Goal: Task Accomplishment & Management: Use online tool/utility

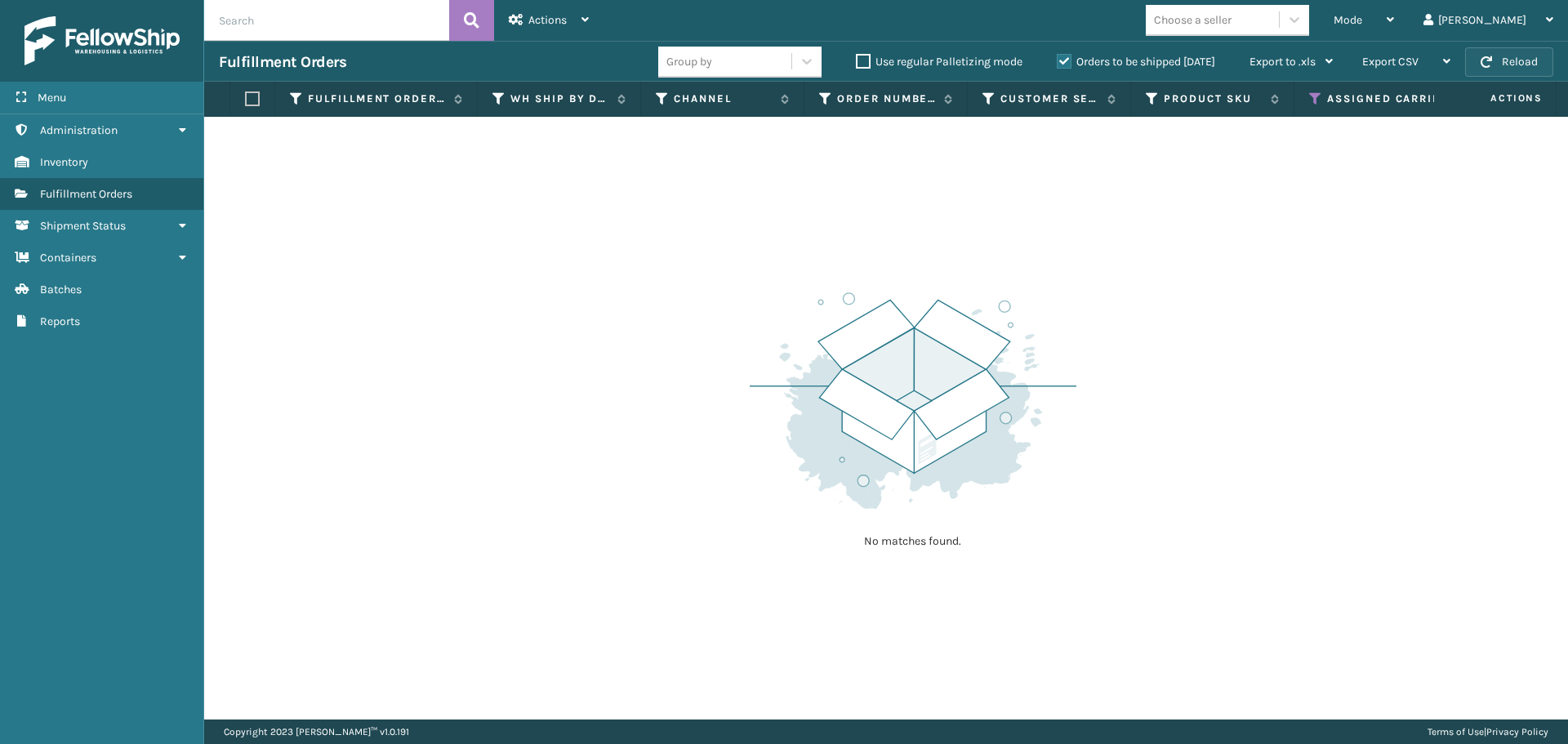
click at [1494, 49] on button "Reload" at bounding box center [1510, 62] width 88 height 30
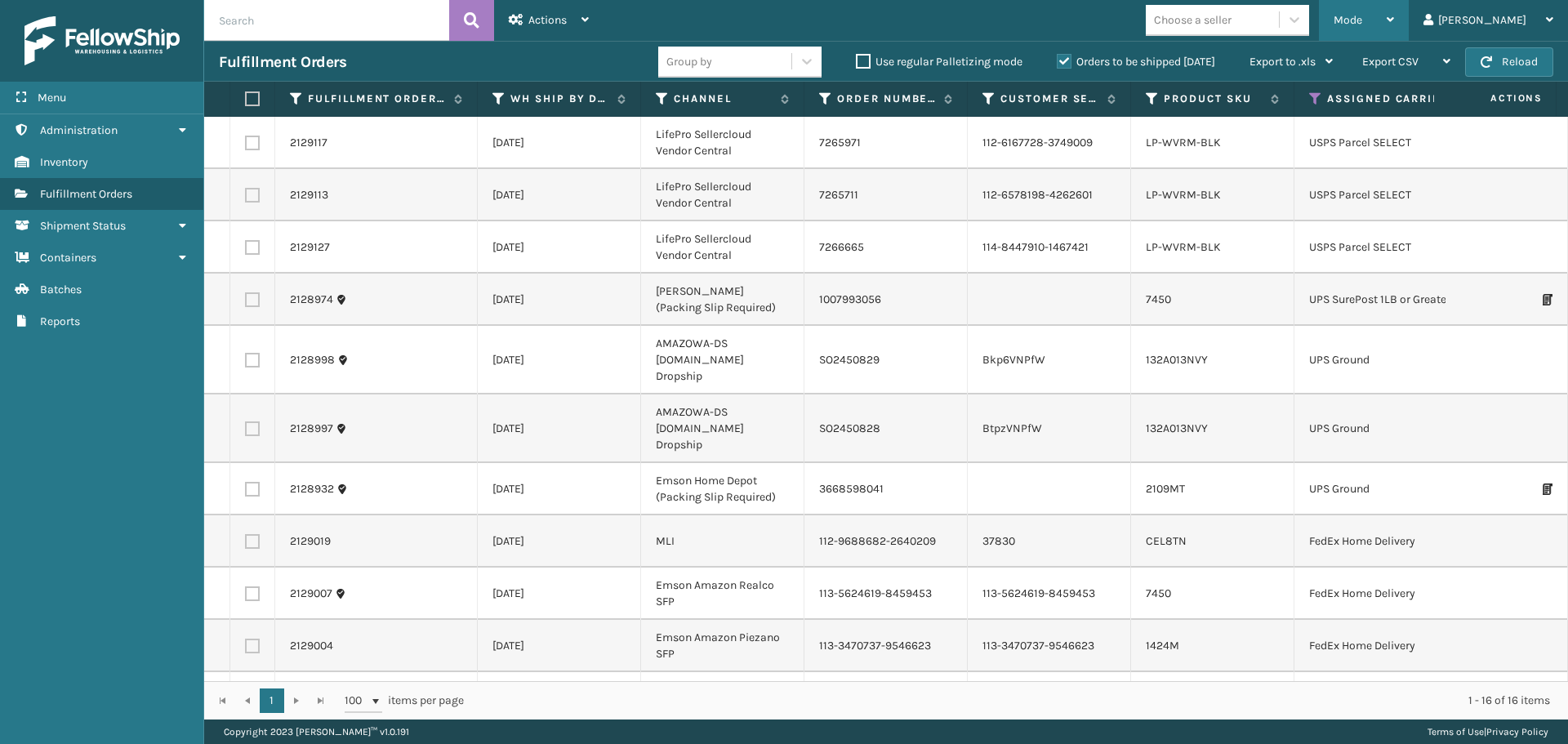
click at [1362, 20] on span "Mode" at bounding box center [1348, 20] width 29 height 13
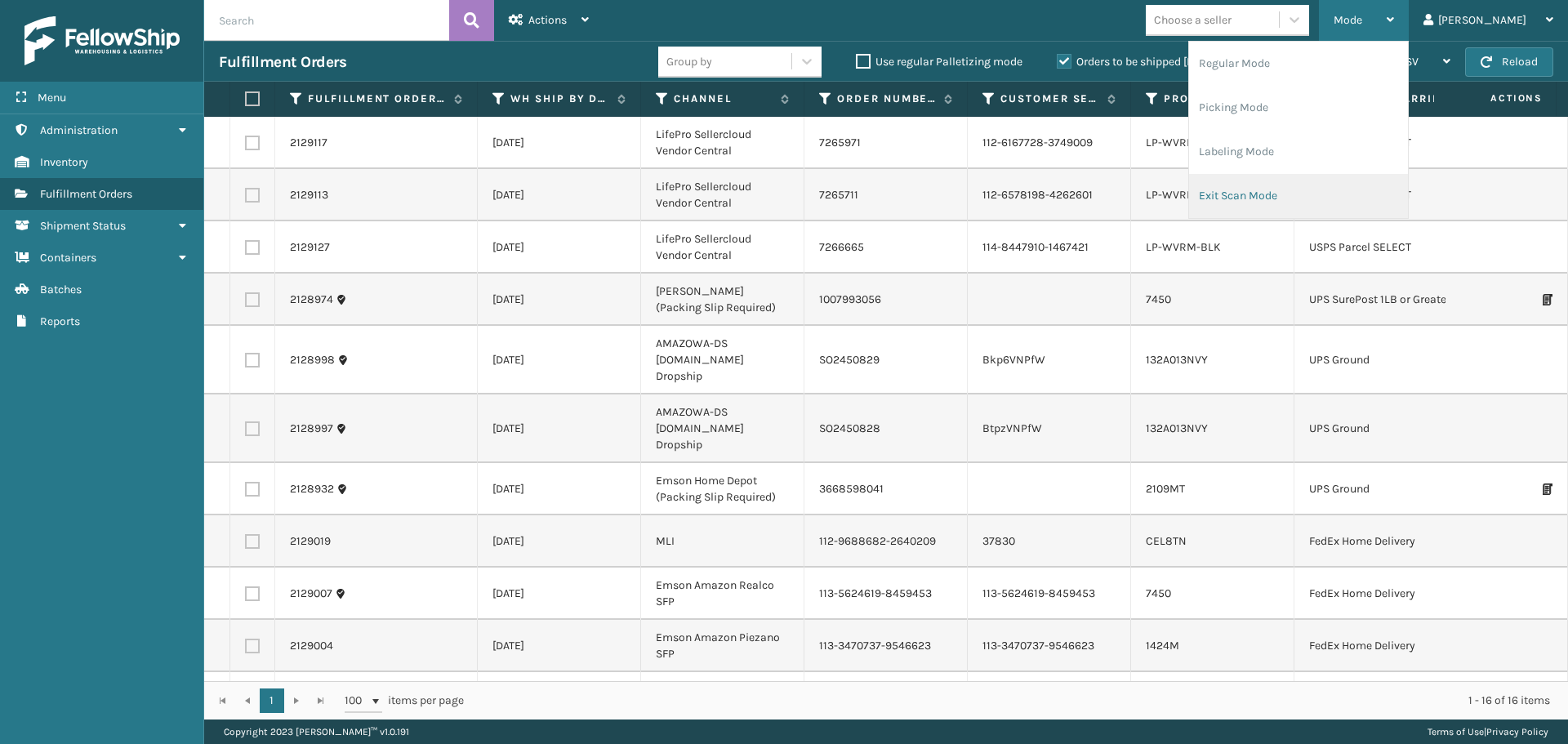
click at [1315, 184] on li "Exit Scan Mode" at bounding box center [1298, 195] width 219 height 44
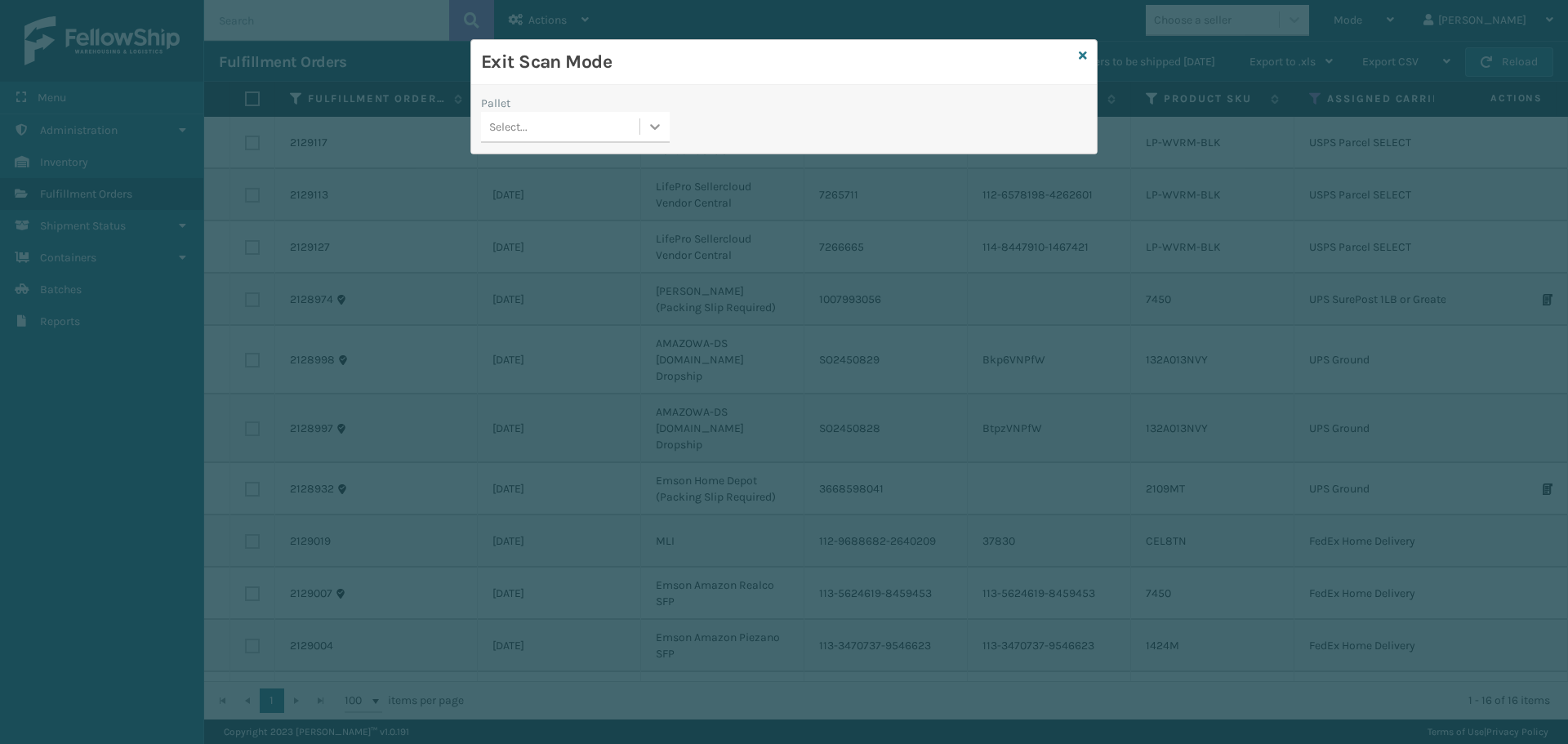
click at [647, 121] on icon at bounding box center [655, 127] width 16 height 16
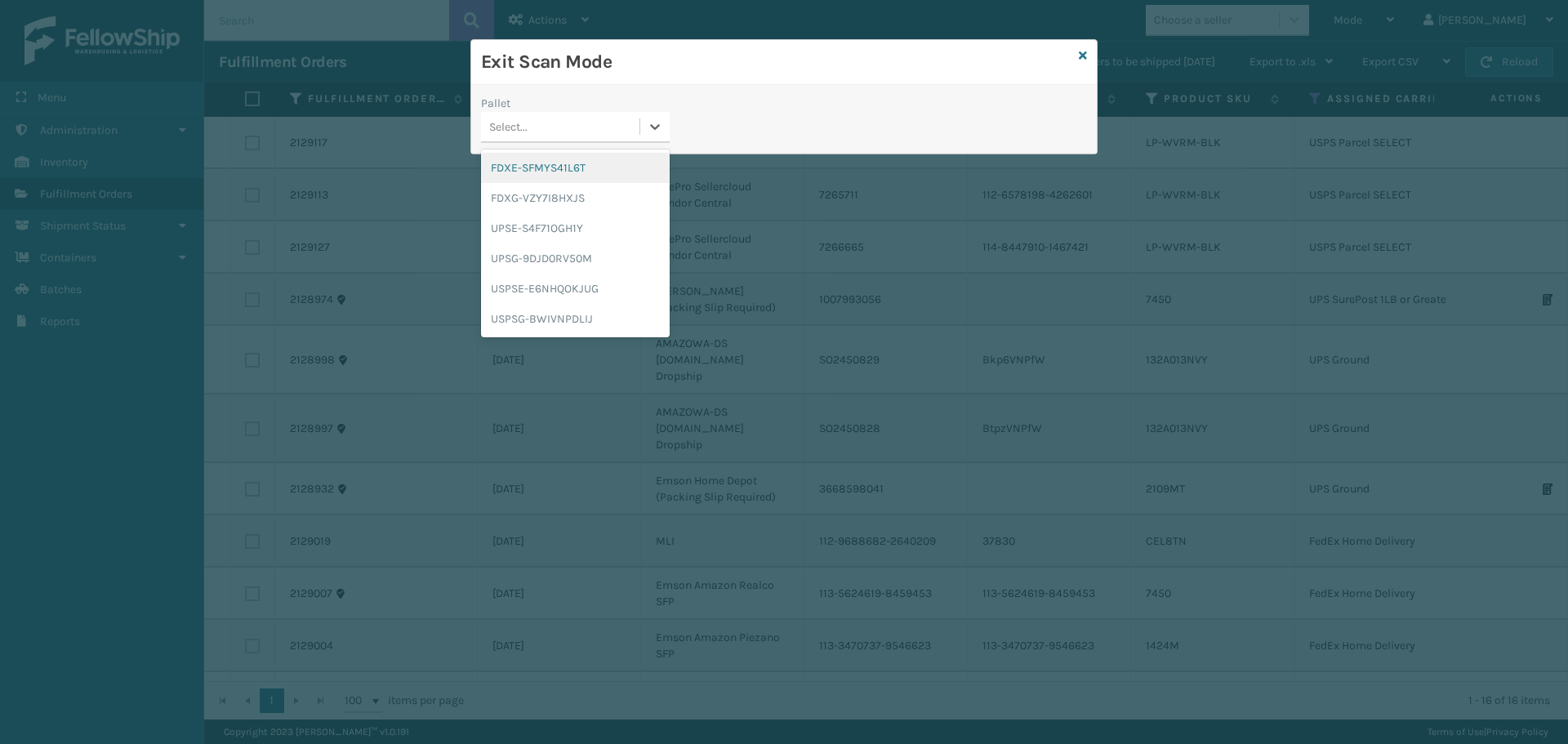
click at [578, 165] on div "FDXE-SFMYS41L6T" at bounding box center [576, 168] width 189 height 31
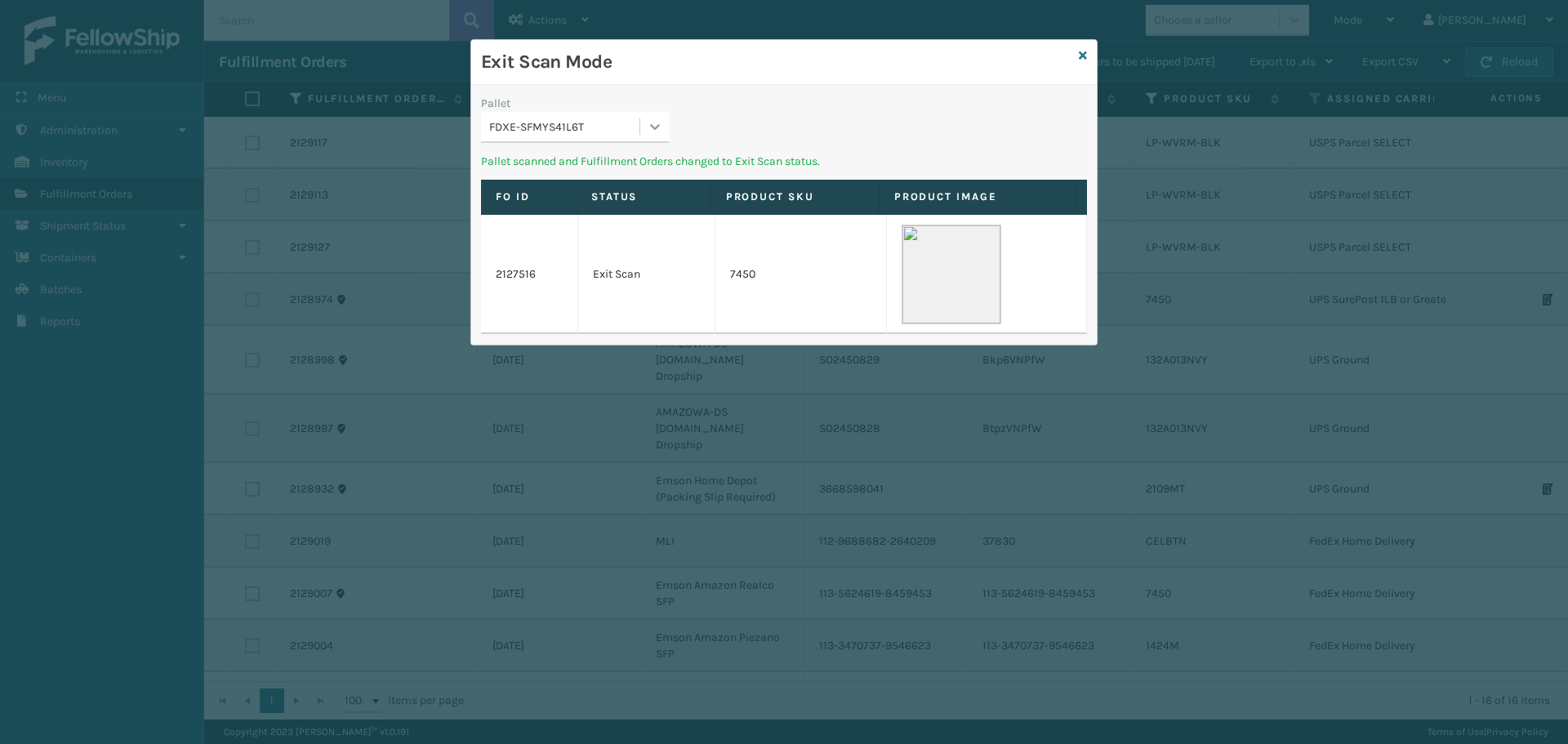
click at [660, 130] on icon at bounding box center [655, 127] width 16 height 16
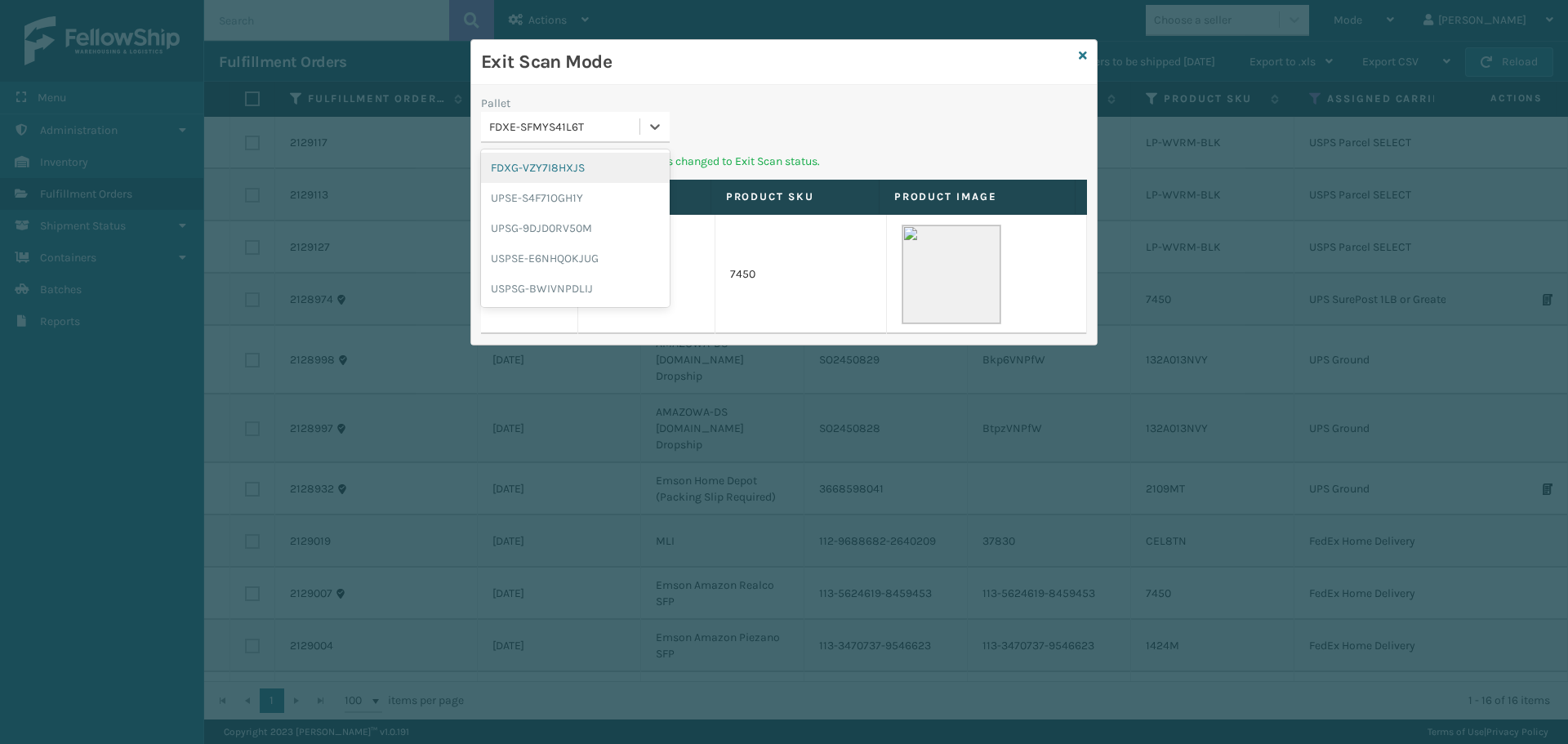
click at [600, 160] on div "FDXG-VZY7I8HXJS" at bounding box center [576, 168] width 189 height 31
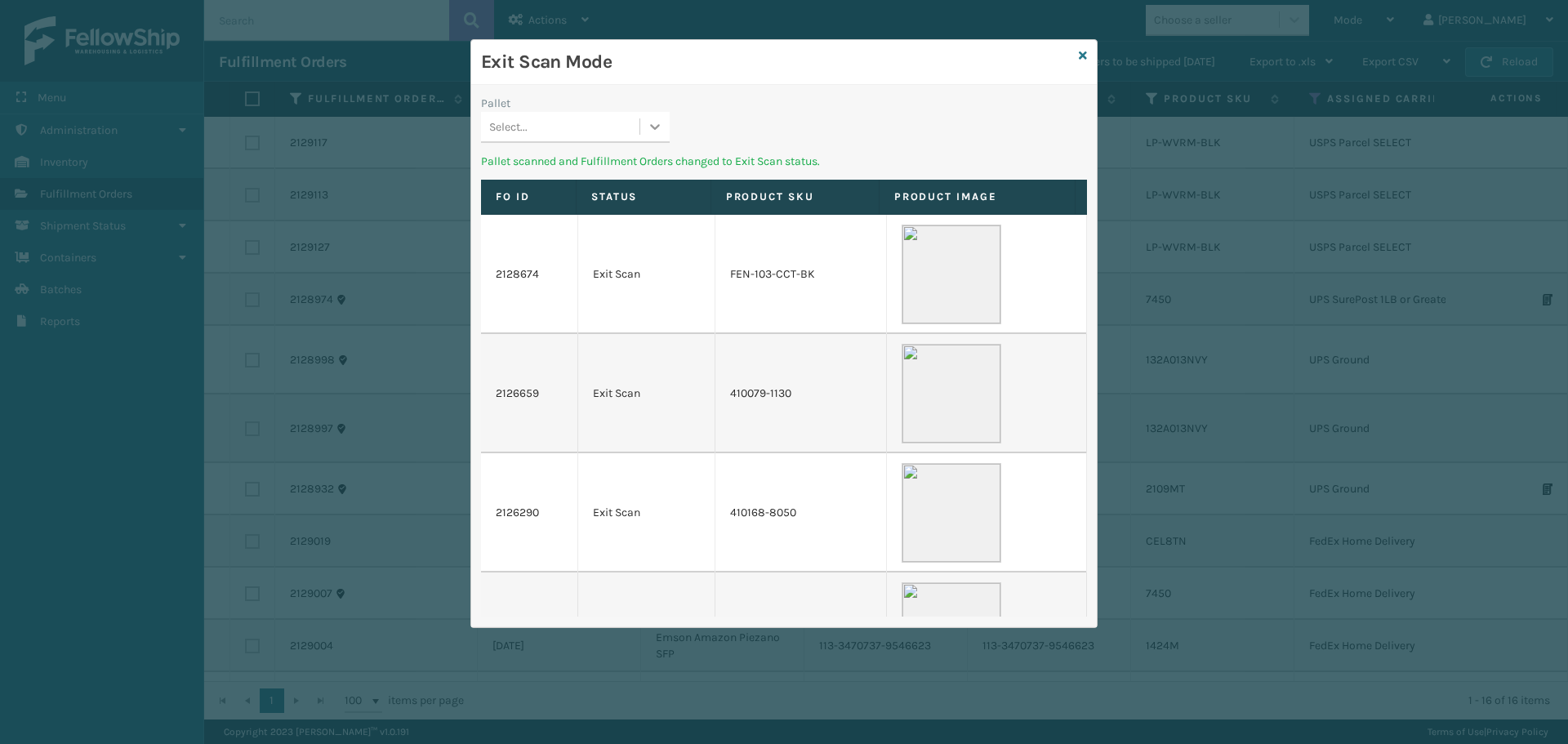
click at [660, 130] on icon at bounding box center [655, 127] width 16 height 16
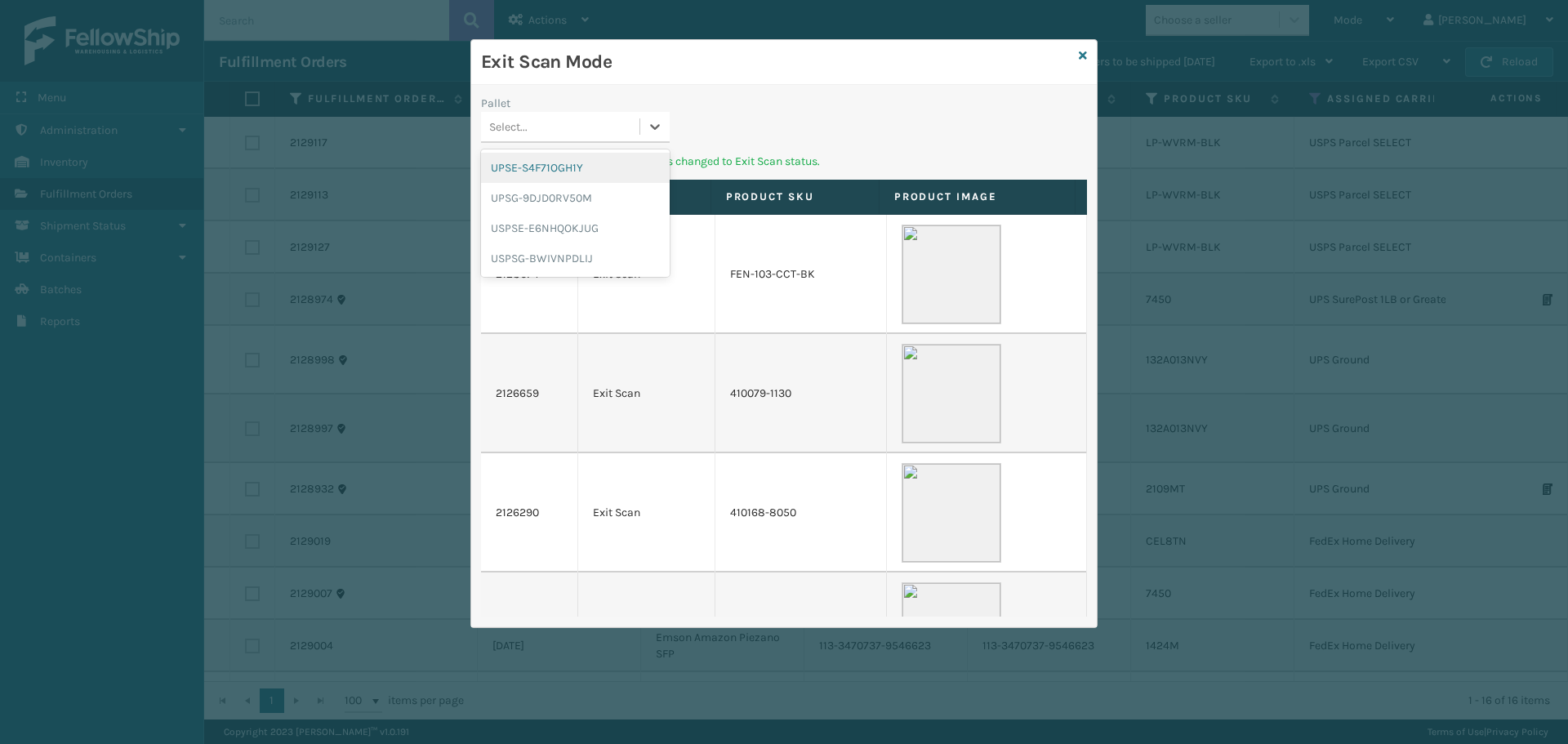
click at [634, 158] on div "UPSE-S4F71OGH1Y" at bounding box center [576, 168] width 189 height 31
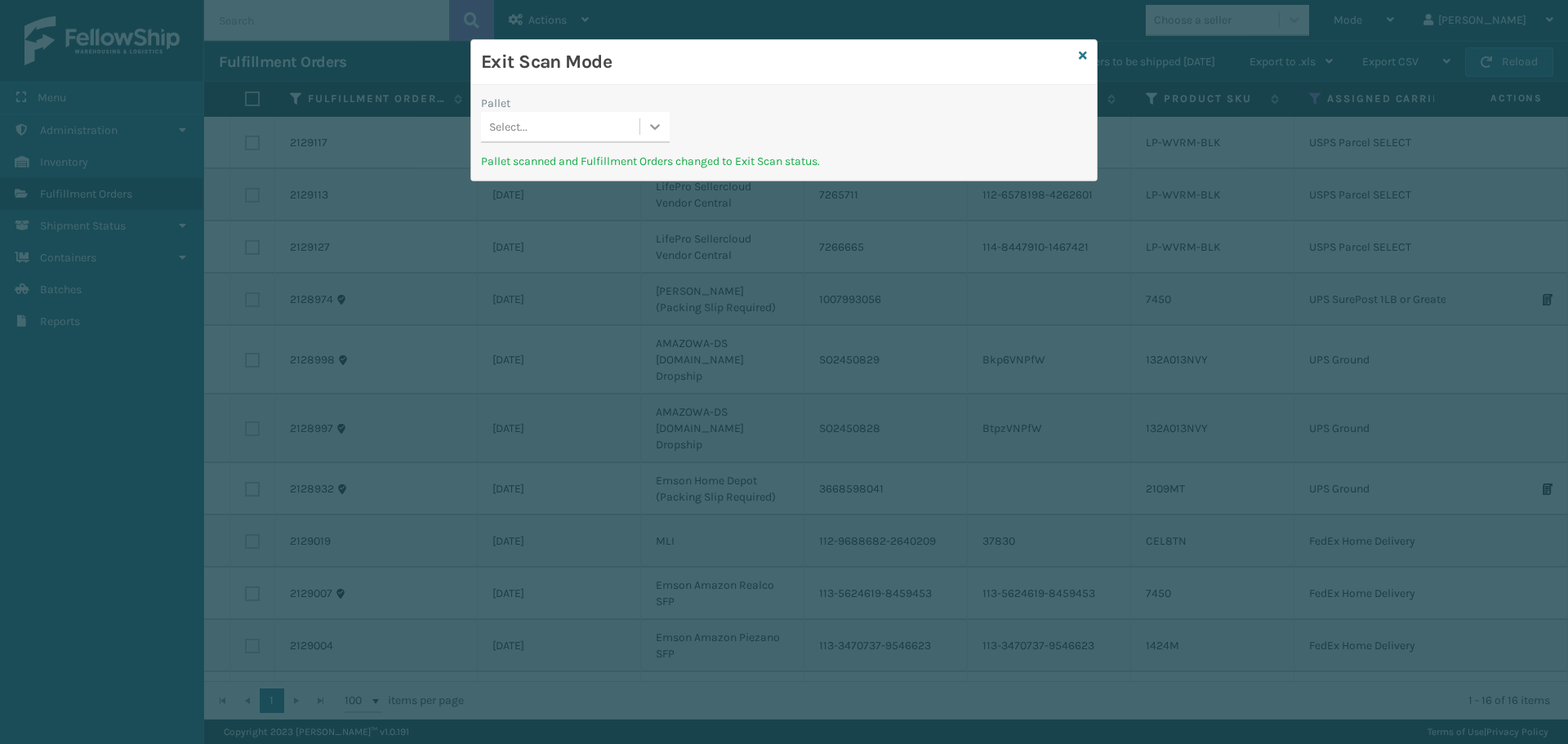
click at [656, 126] on icon at bounding box center [655, 127] width 16 height 16
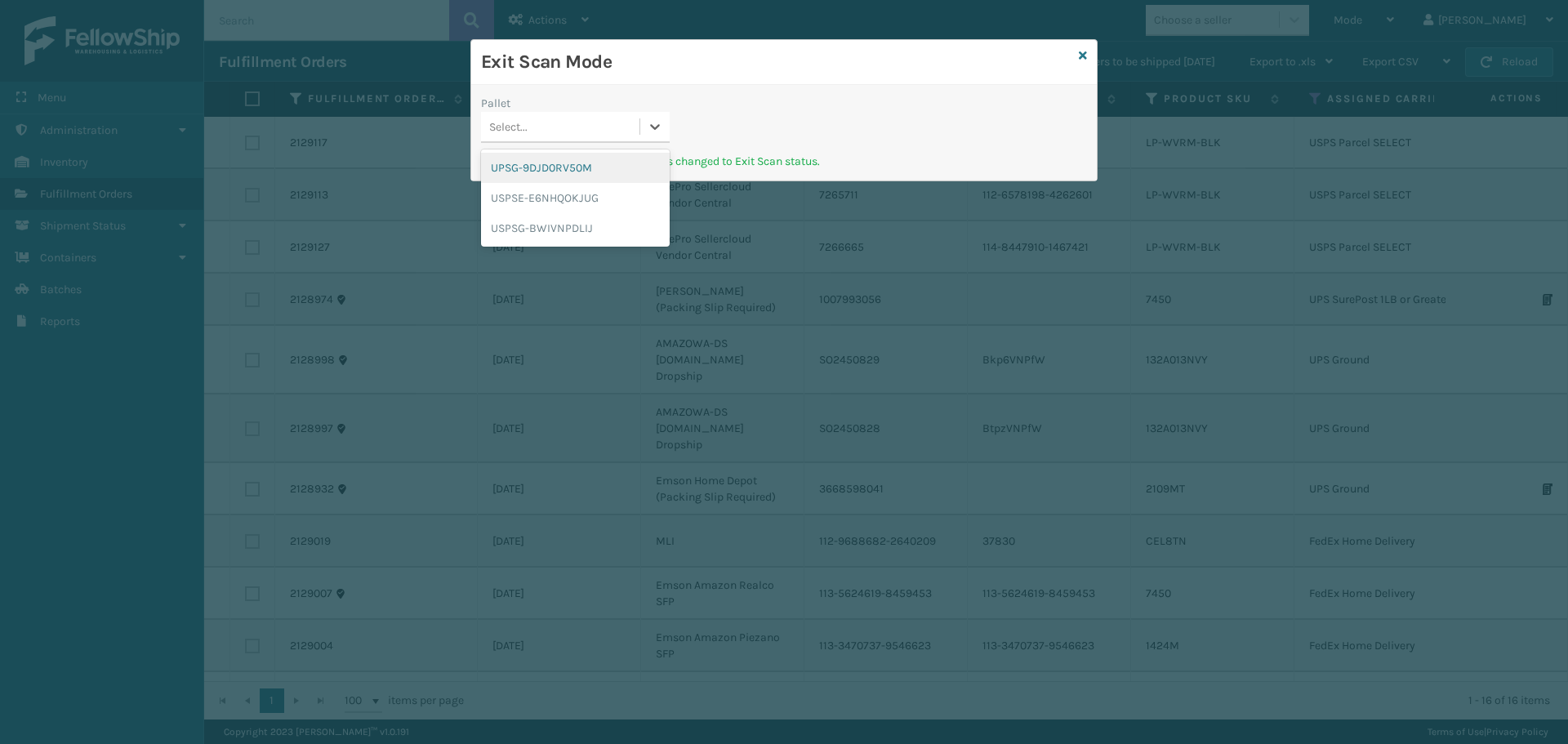
click at [607, 173] on div "UPSG-9DJD0RV50M" at bounding box center [576, 168] width 189 height 31
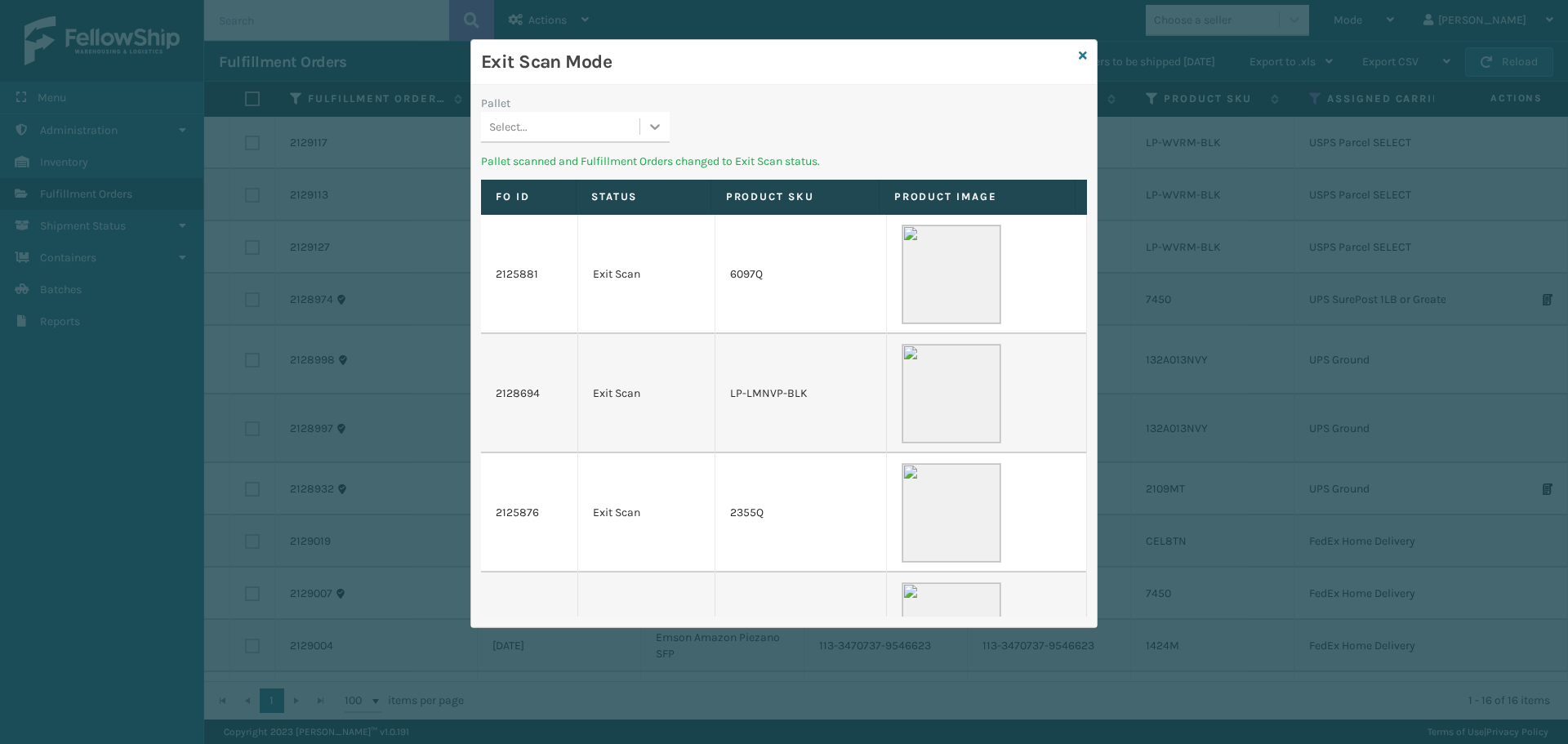
click at [658, 129] on icon at bounding box center [655, 127] width 16 height 16
click at [604, 161] on div "USPSE-E6NHQOKJUG" at bounding box center [576, 168] width 189 height 31
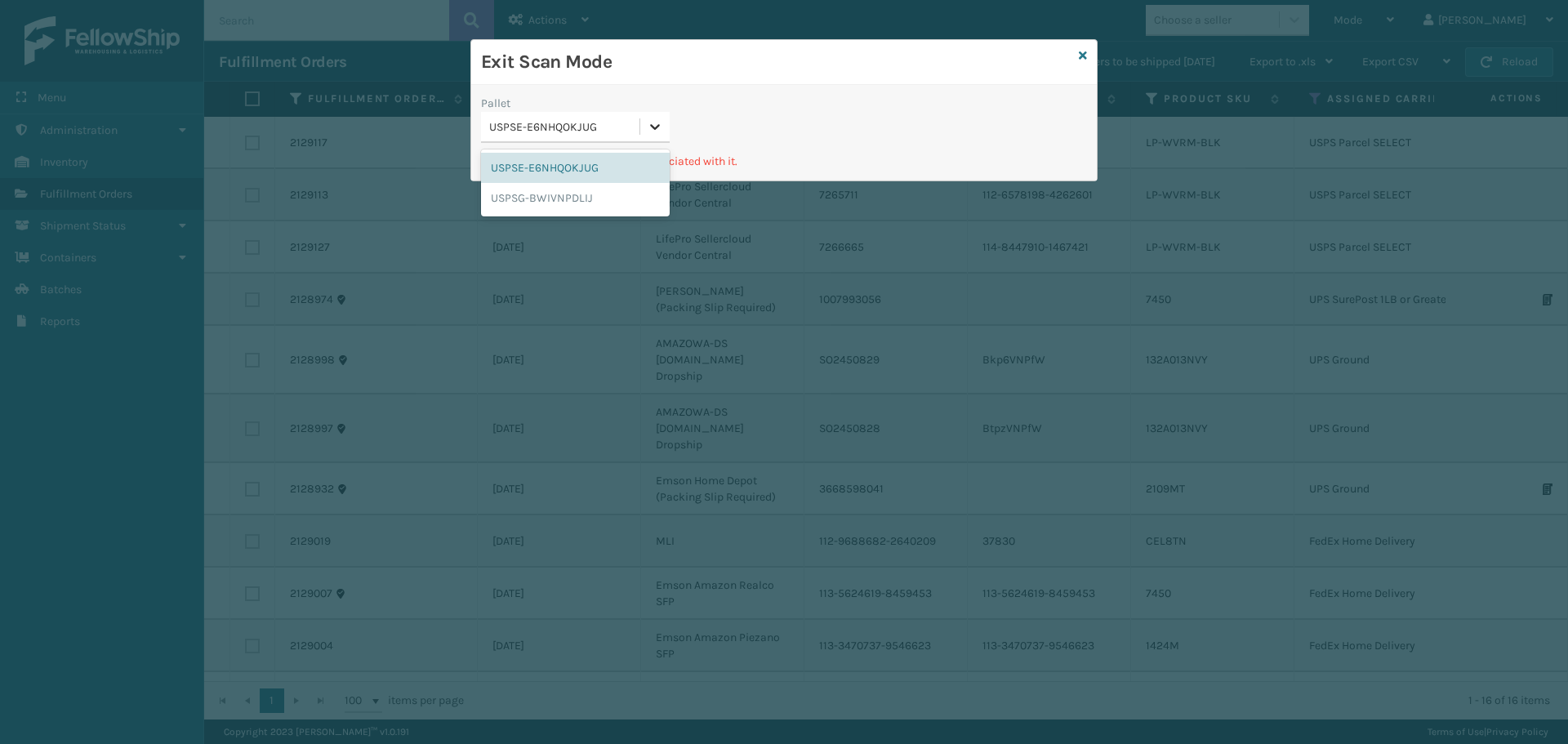
click at [652, 129] on icon at bounding box center [655, 127] width 16 height 16
click at [607, 190] on div "USPSG-BWIVNPDLIJ" at bounding box center [576, 198] width 189 height 31
click at [1088, 49] on div "Exit Scan Mode" at bounding box center [784, 62] width 625 height 45
click at [1082, 53] on icon at bounding box center [1082, 55] width 8 height 12
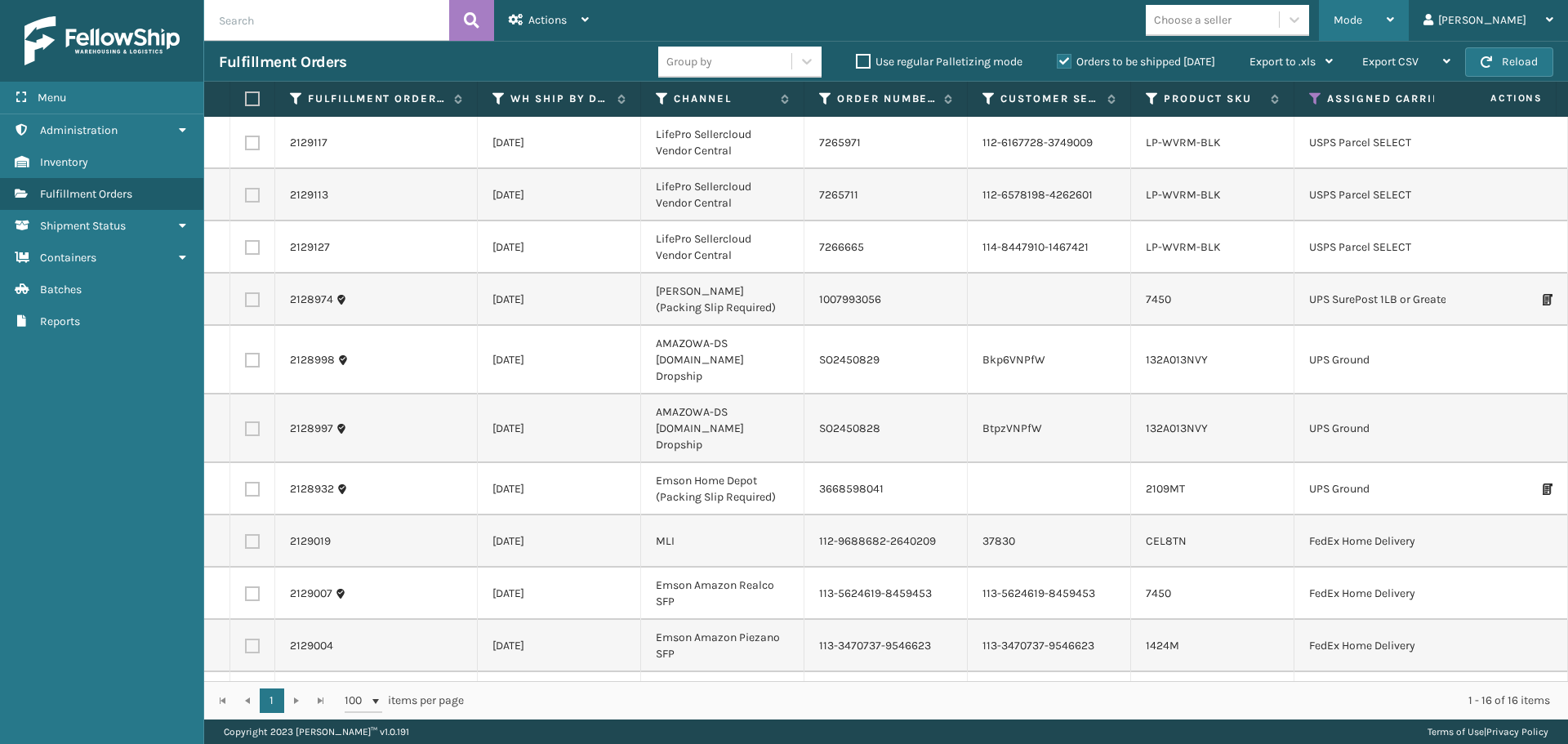
click at [1394, 27] on div "Mode" at bounding box center [1364, 20] width 60 height 40
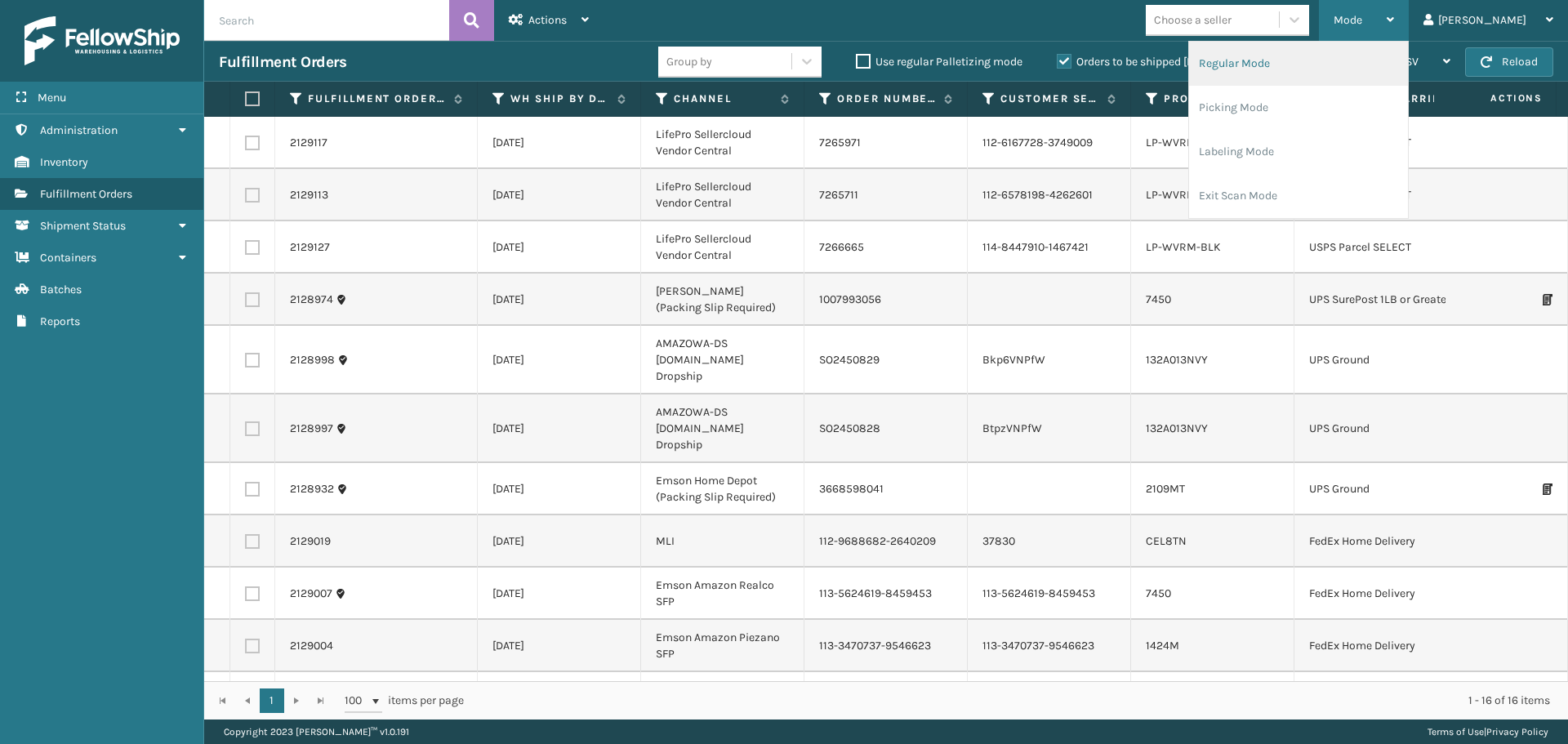
click at [1368, 76] on li "Regular Mode" at bounding box center [1298, 63] width 219 height 44
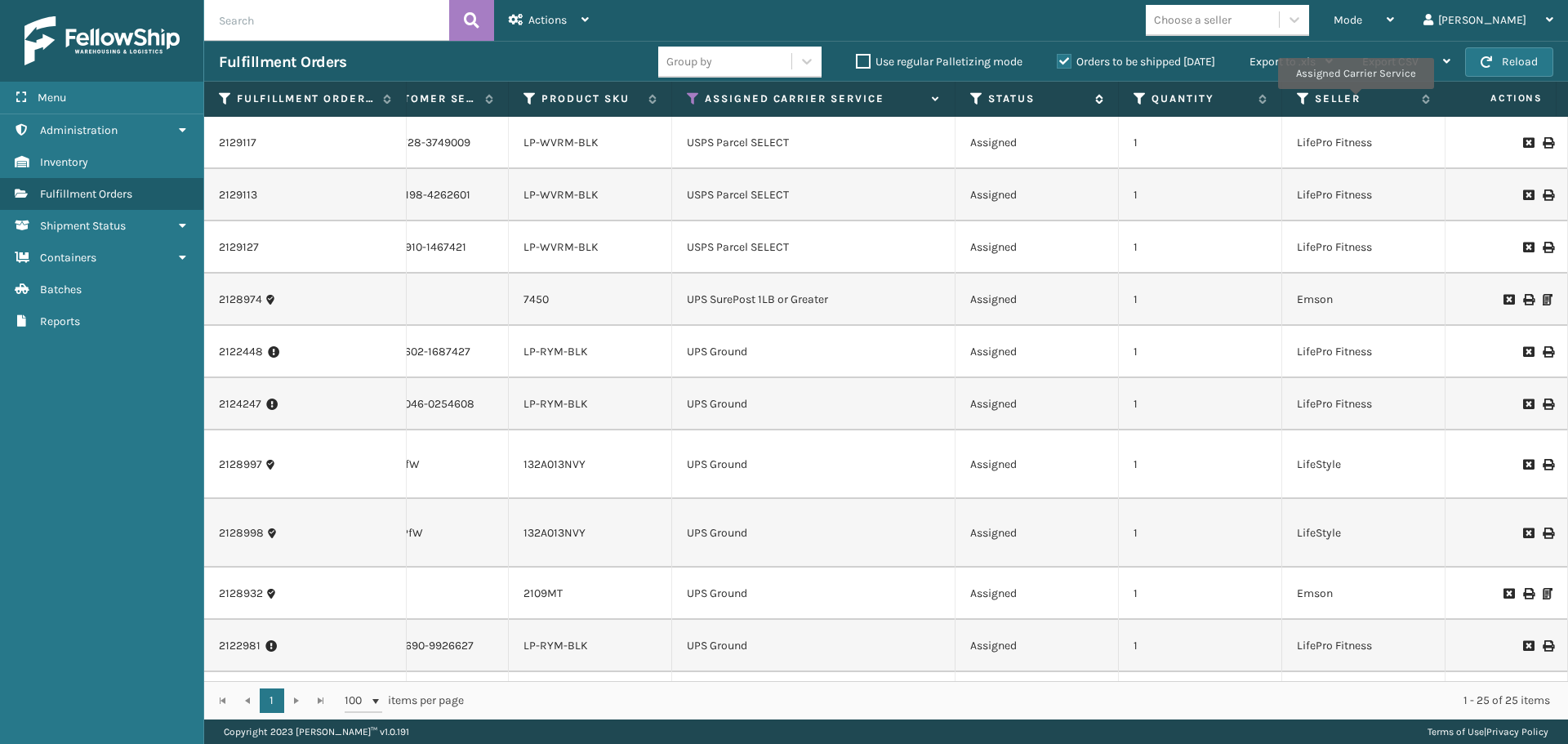
click at [976, 97] on icon at bounding box center [977, 99] width 13 height 14
click at [697, 100] on icon at bounding box center [694, 99] width 13 height 14
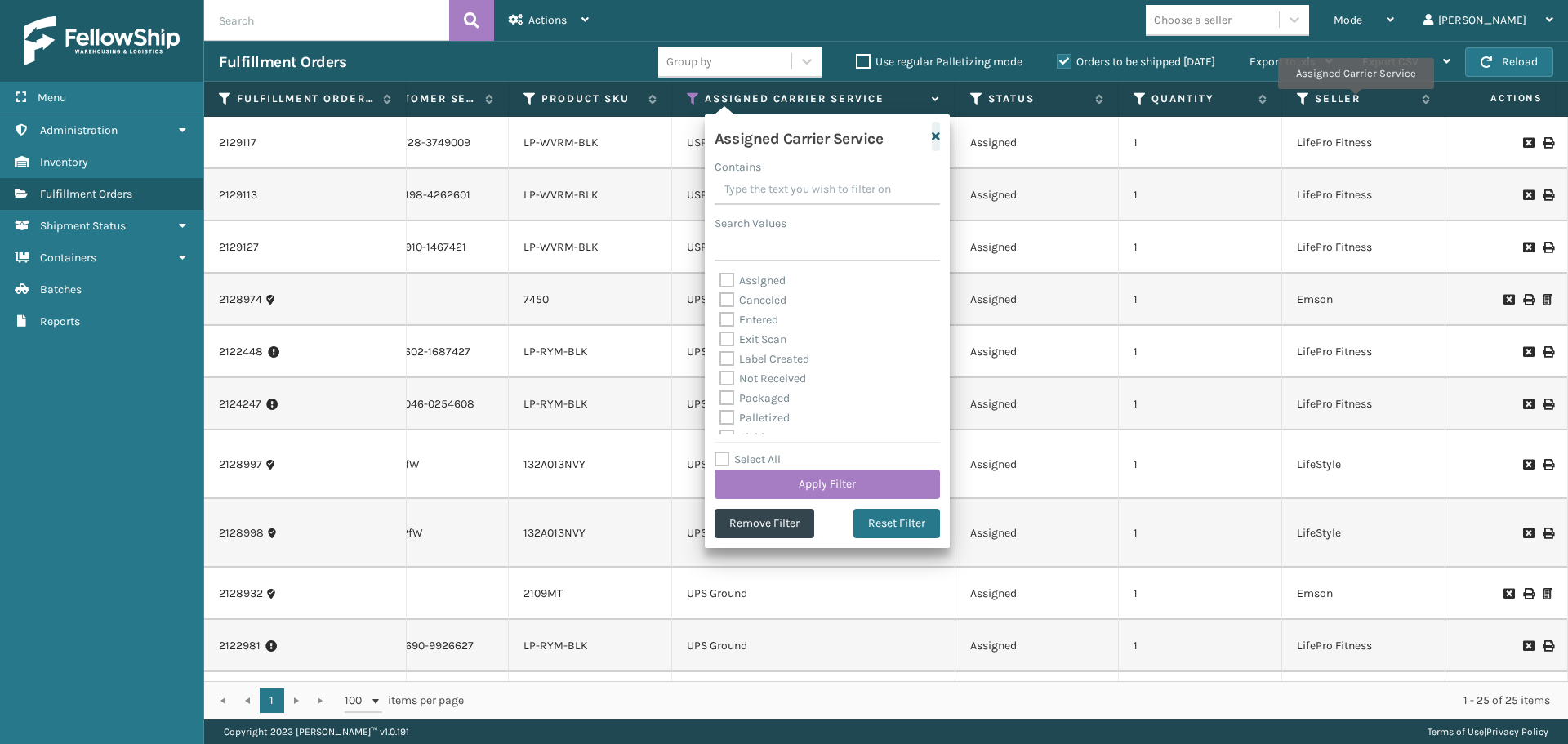
click at [936, 139] on icon "button" at bounding box center [936, 136] width 8 height 12
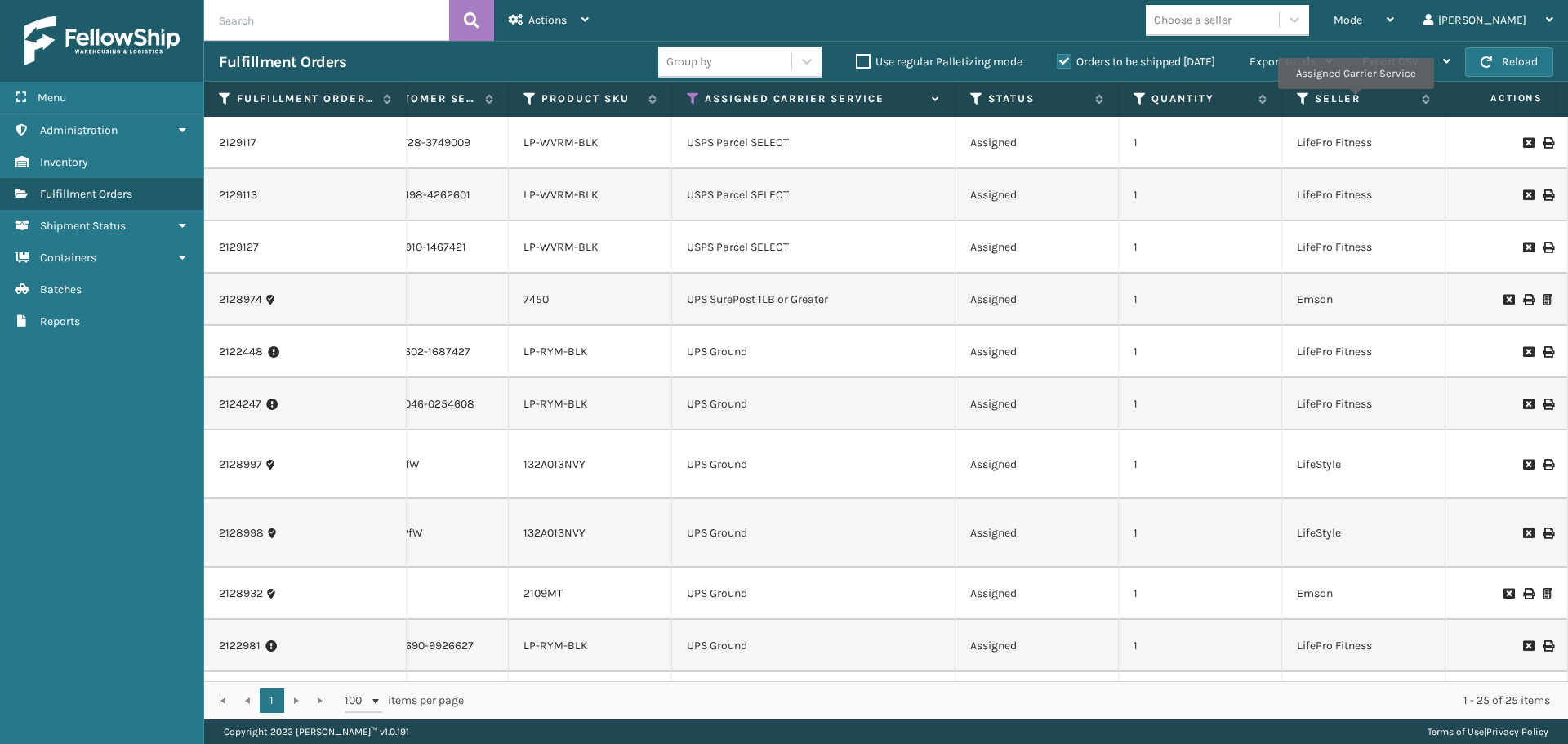
click at [692, 96] on icon at bounding box center [694, 99] width 13 height 14
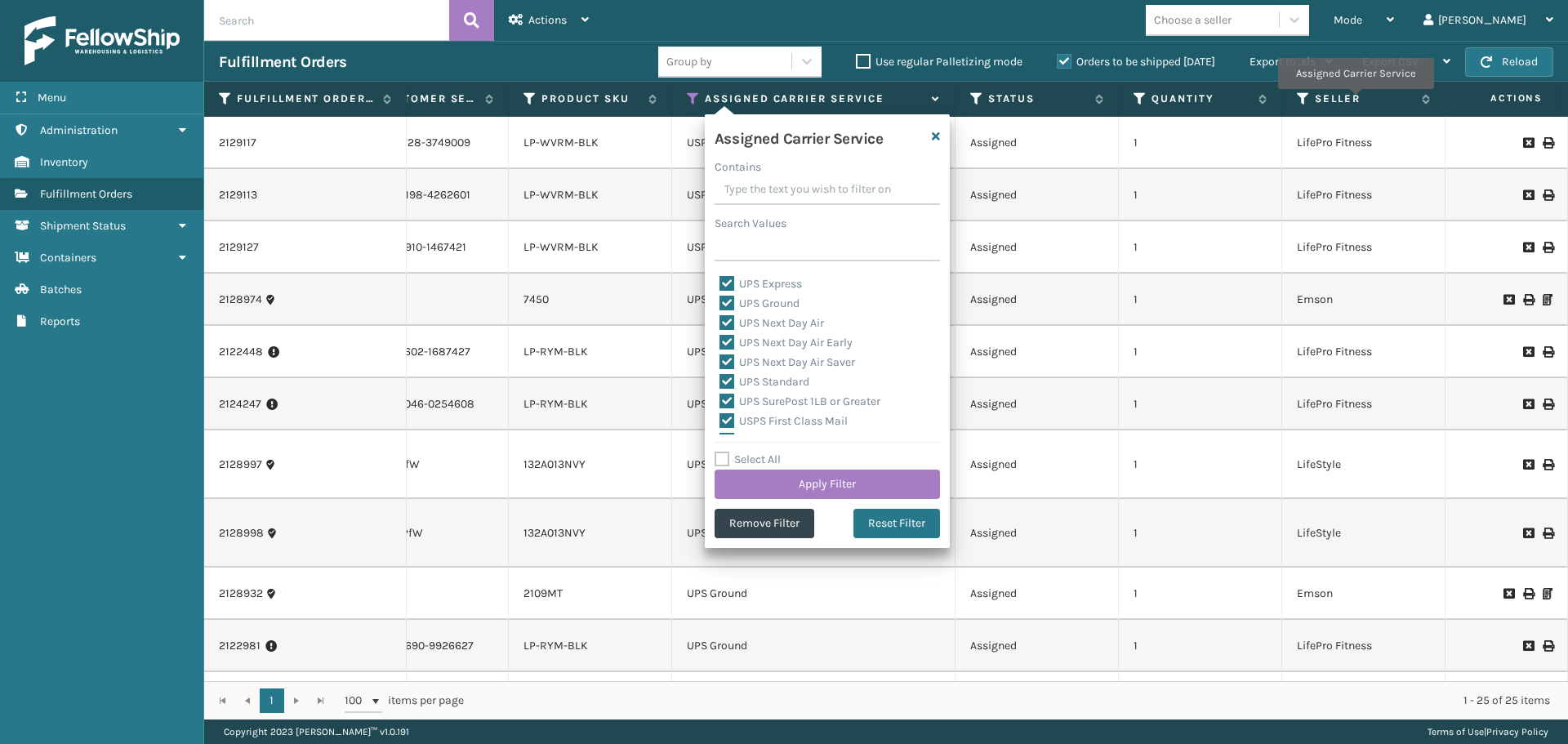
scroll to position [258, 0]
click at [853, 480] on button "Apply Filter" at bounding box center [827, 484] width 226 height 30
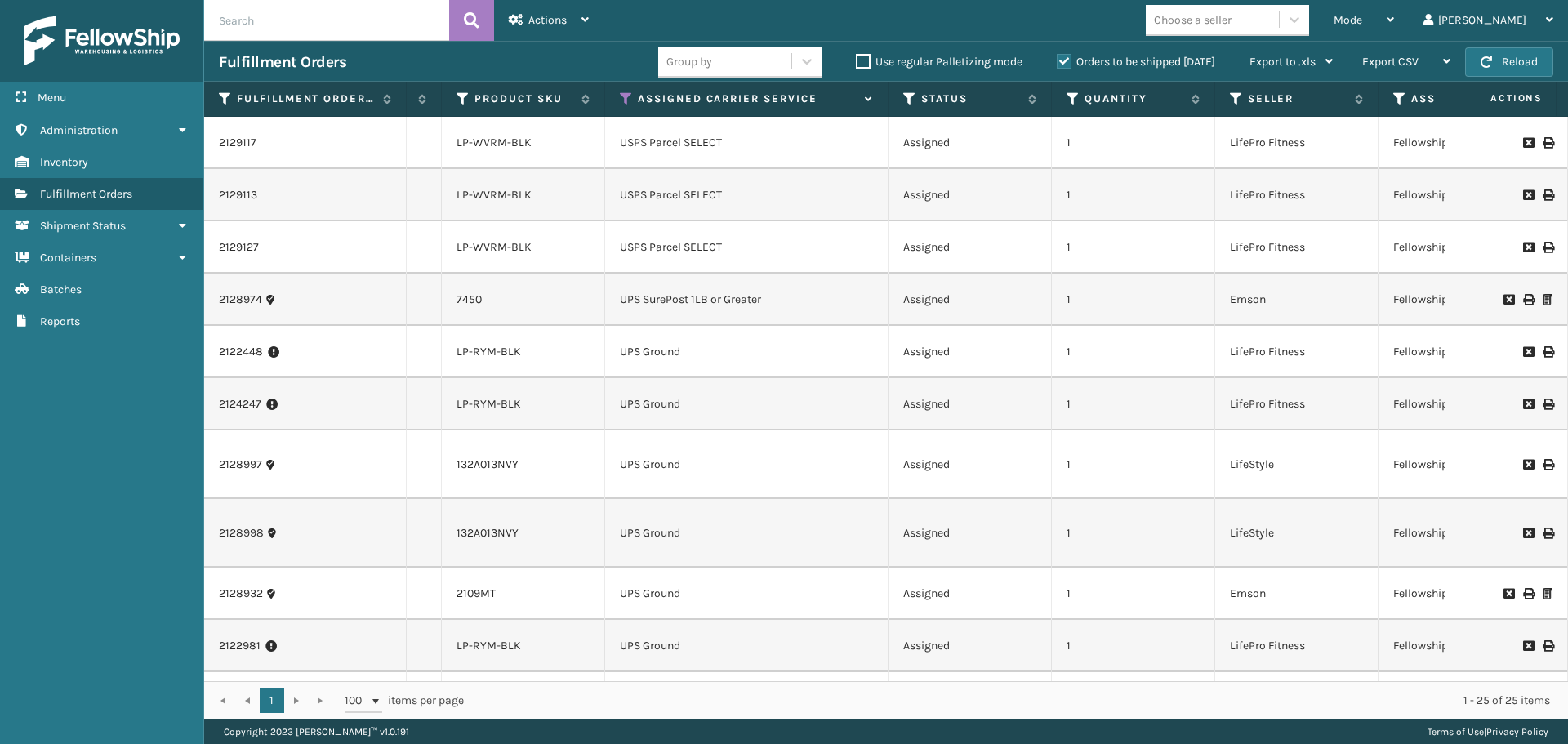
scroll to position [0, 646]
click at [906, 95] on icon at bounding box center [908, 99] width 13 height 14
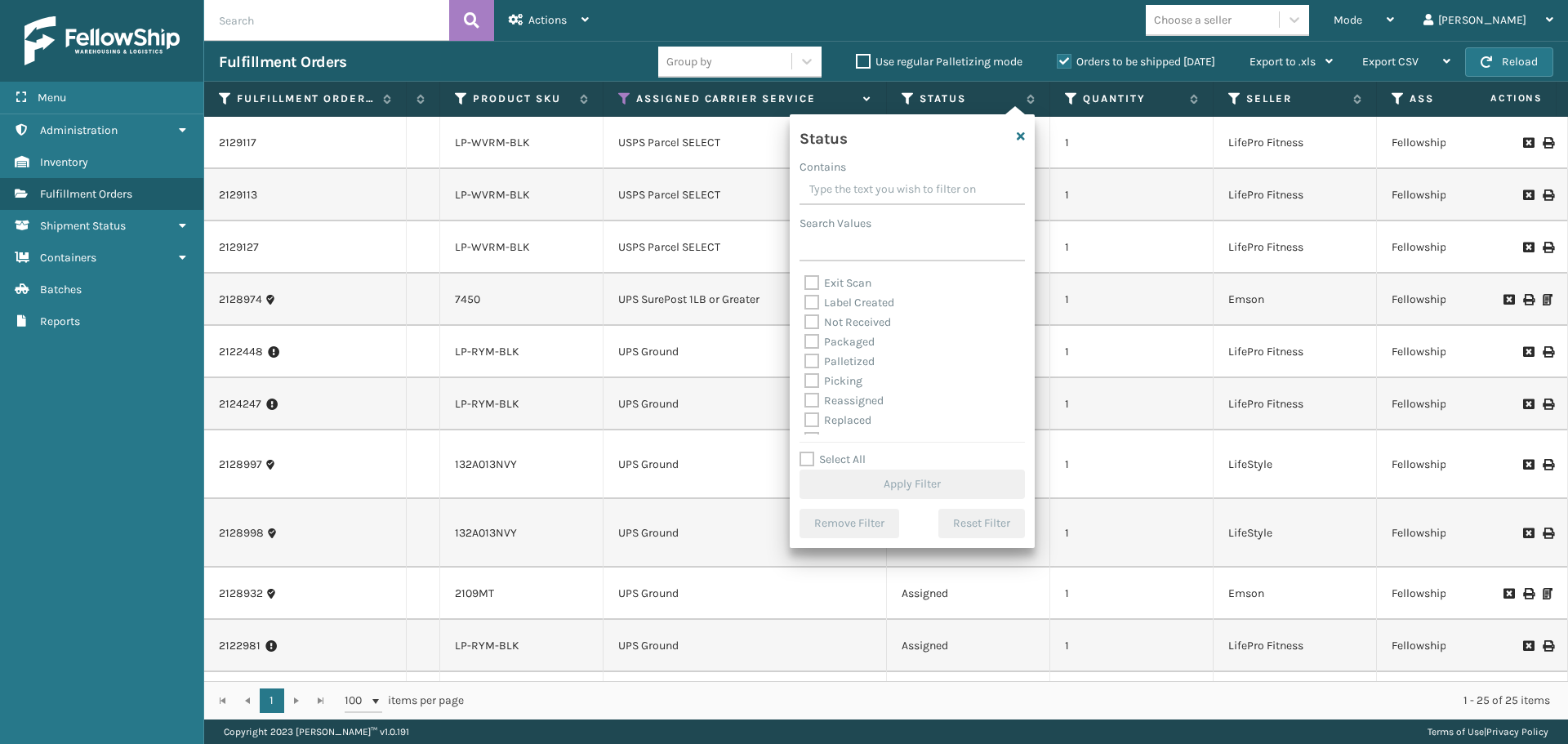
scroll to position [82, 0]
click at [817, 354] on label "Picking" at bounding box center [833, 355] width 58 height 13
click at [805, 354] on input "Picking" at bounding box center [804, 352] width 1 height 11
checkbox input "true"
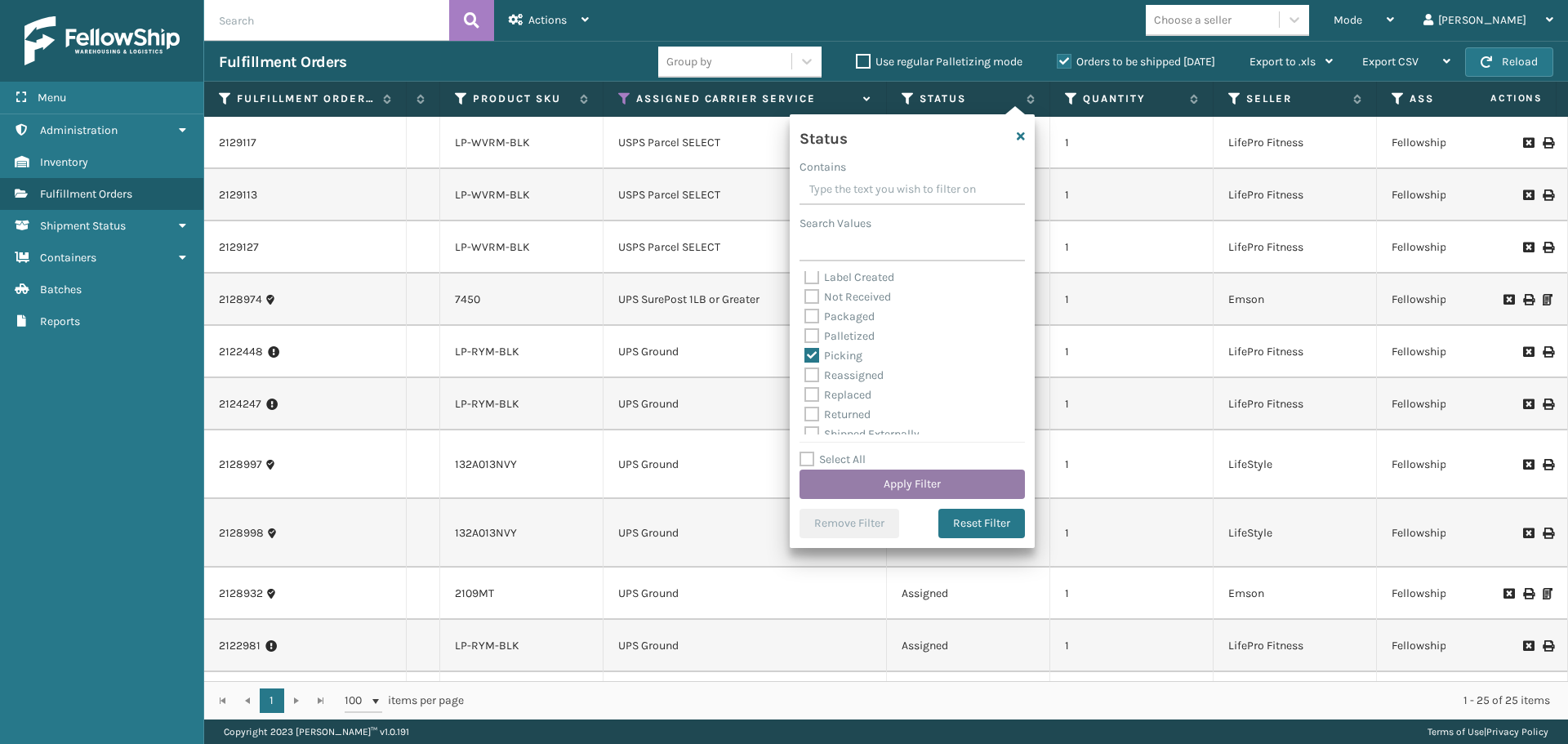
click at [875, 480] on button "Apply Filter" at bounding box center [912, 484] width 226 height 30
